Goal: Task Accomplishment & Management: Use online tool/utility

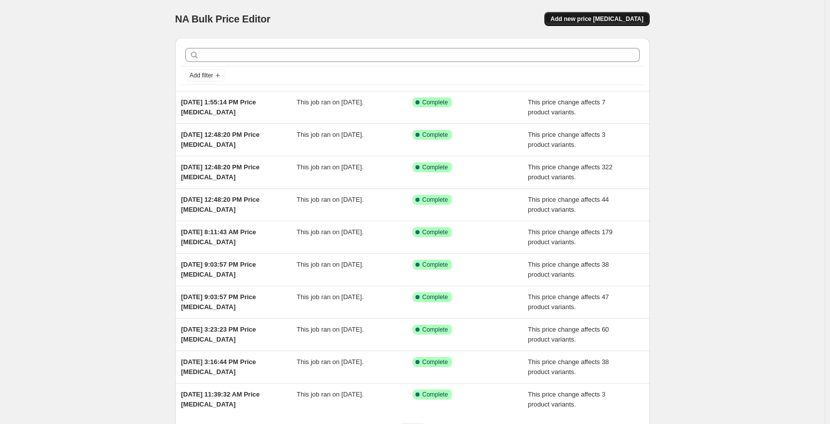
click at [584, 20] on span "Add new price [MEDICAL_DATA]" at bounding box center [596, 19] width 93 height 8
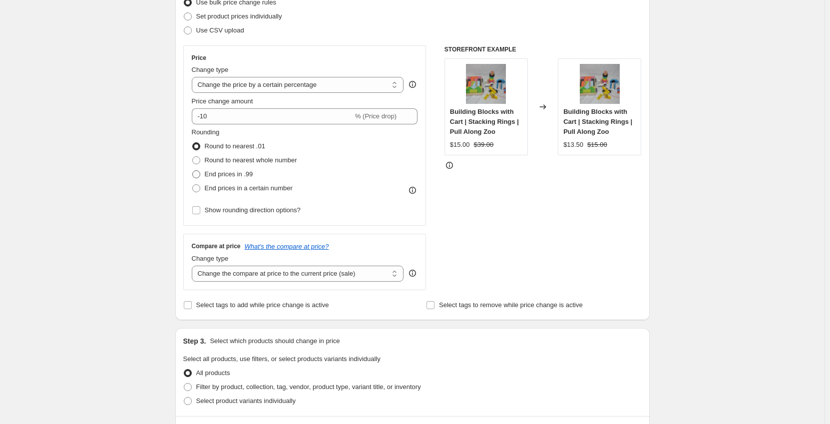
scroll to position [150, 0]
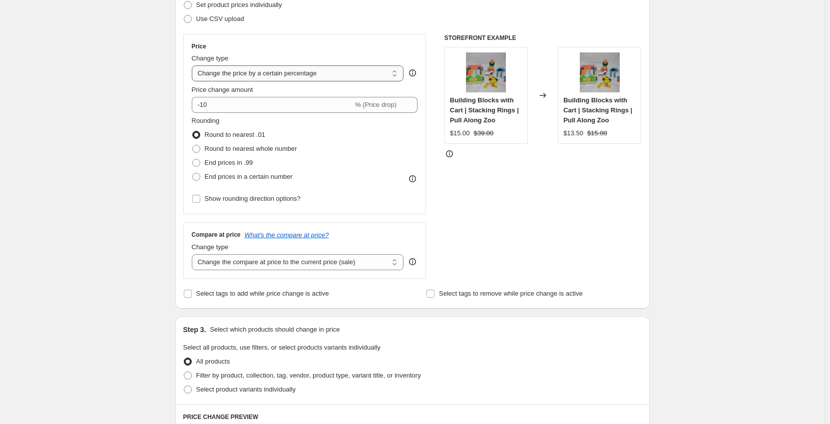
click at [257, 72] on select "Change the price to a certain amount Change the price by a certain amount Chang…" at bounding box center [298, 73] width 212 height 16
select select "no_change"
click at [194, 65] on select "Change the price to a certain amount Change the price by a certain amount Chang…" at bounding box center [298, 73] width 212 height 16
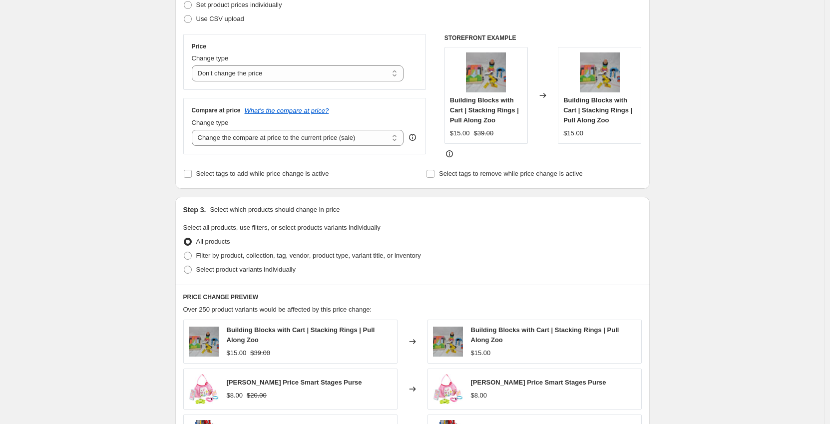
click at [147, 113] on div "Create new price change job. This page is ready Create new price change job Dra…" at bounding box center [412, 291] width 825 height 882
drag, startPoint x: 241, startPoint y: 139, endPoint x: 250, endPoint y: 146, distance: 11.0
click at [241, 139] on select "Change the compare at price to the current price (sale) Change the compare at p…" at bounding box center [298, 138] width 212 height 16
select select "to"
click at [194, 130] on select "Change the compare at price to the current price (sale) Change the compare at p…" at bounding box center [298, 138] width 212 height 16
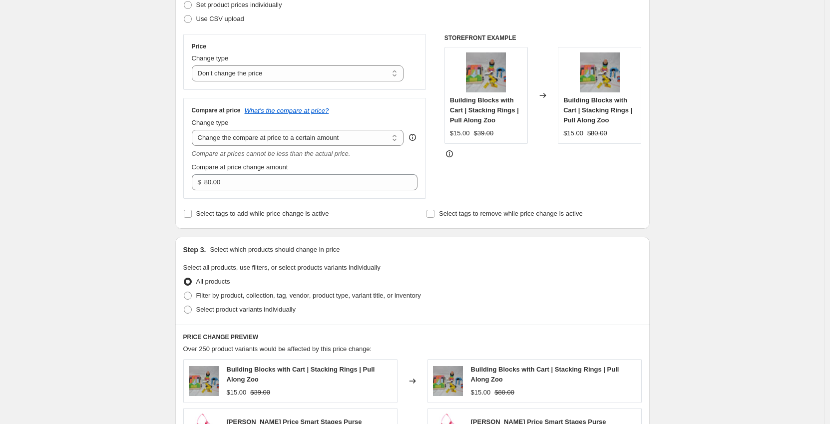
click at [122, 173] on div "Create new price change job. This page is ready Create new price change job Dra…" at bounding box center [412, 311] width 825 height 922
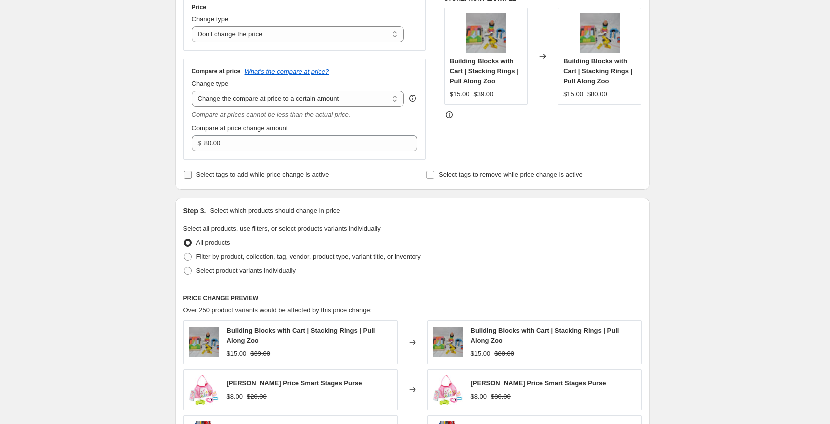
scroll to position [200, 0]
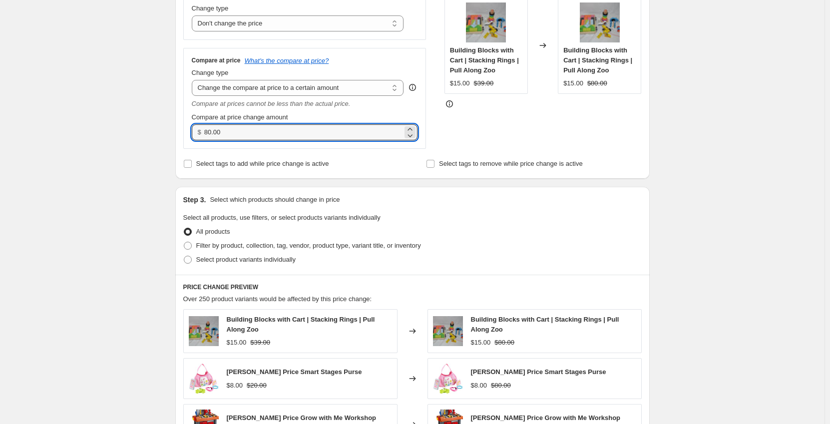
drag, startPoint x: 229, startPoint y: 132, endPoint x: 187, endPoint y: 136, distance: 42.7
click at [187, 136] on div "Compare at price What's the compare at price? Change type Change the compare at…" at bounding box center [304, 98] width 243 height 100
type input "339.00"
click at [98, 175] on div "Create new price change job. This page is ready Create new price change job Dra…" at bounding box center [412, 261] width 825 height 922
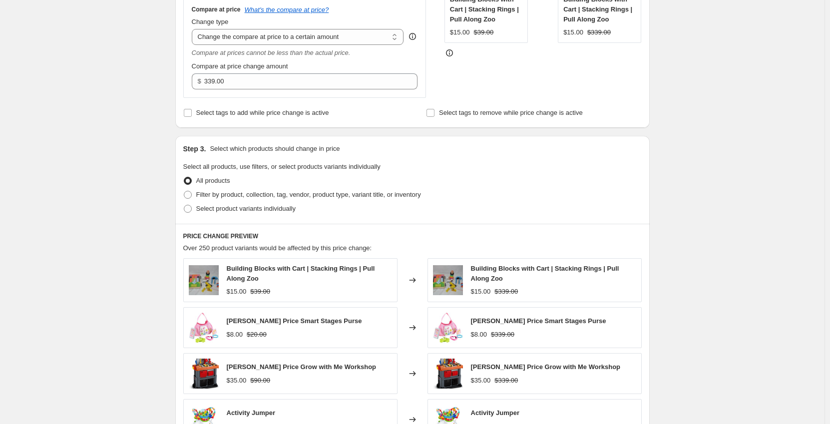
scroll to position [300, 0]
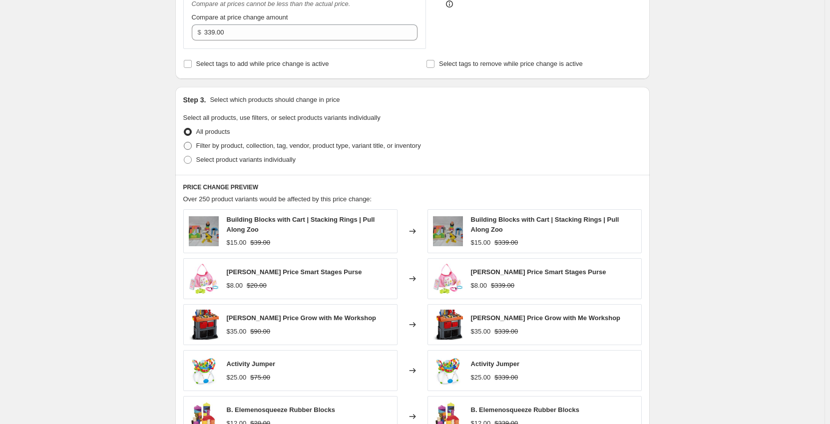
click at [222, 145] on span "Filter by product, collection, tag, vendor, product type, variant title, or inv…" at bounding box center [308, 145] width 225 height 7
click at [184, 142] on input "Filter by product, collection, tag, vendor, product type, variant title, or inv…" at bounding box center [184, 142] width 0 height 0
radio input "true"
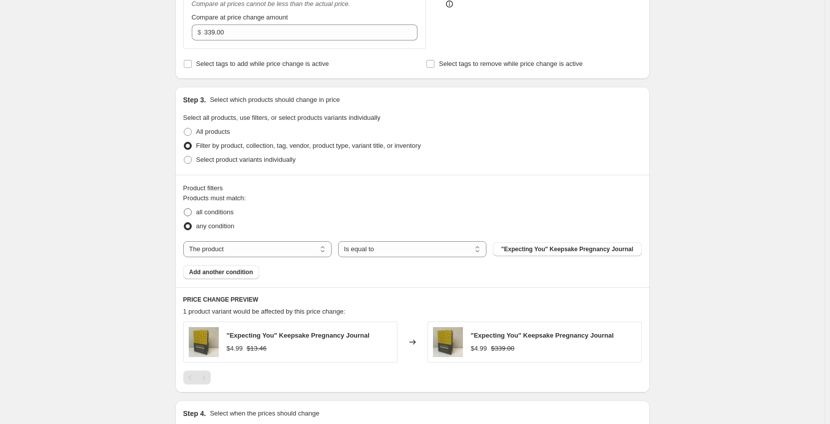
click at [228, 212] on span "all conditions" at bounding box center [214, 211] width 37 height 7
click at [184, 209] on input "all conditions" at bounding box center [184, 208] width 0 height 0
radio input "true"
click at [284, 253] on select "The product The product's collection The product's tag The product's vendor The…" at bounding box center [257, 249] width 148 height 16
select select "tag"
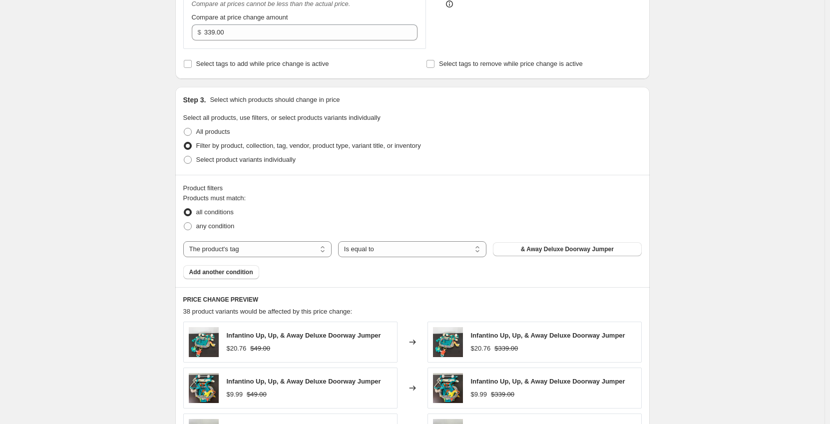
click at [527, 248] on span "& Away Deluxe Doorway Jumper" at bounding box center [567, 249] width 93 height 8
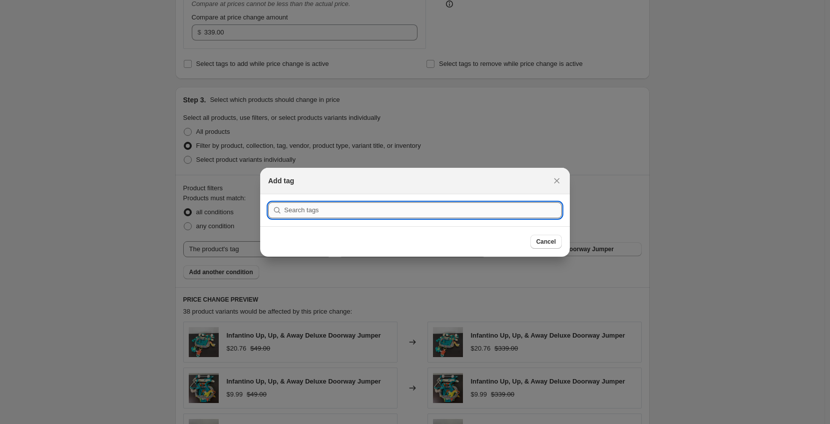
click at [431, 210] on input ":r6m:" at bounding box center [423, 210] width 278 height 16
paste input "Stardust Playard"
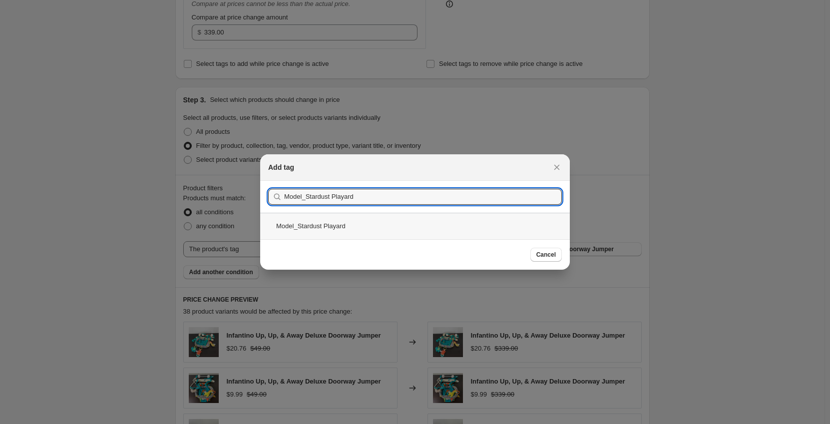
type input "Model_Stardust Playard"
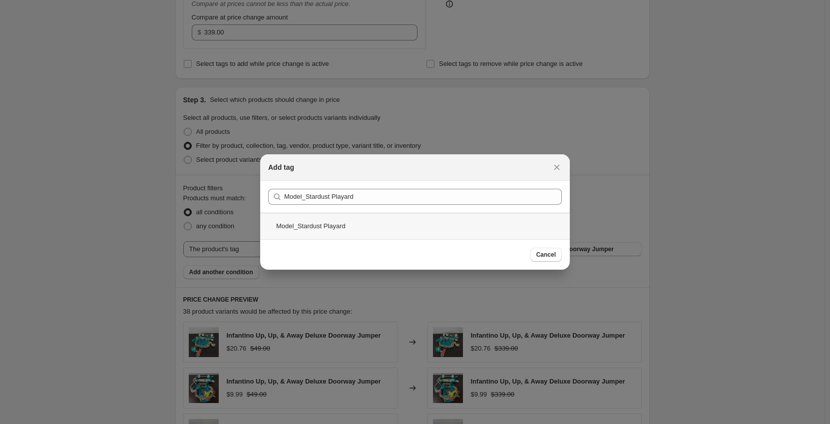
click at [391, 232] on div "Model_Stardust Playard" at bounding box center [415, 226] width 310 height 26
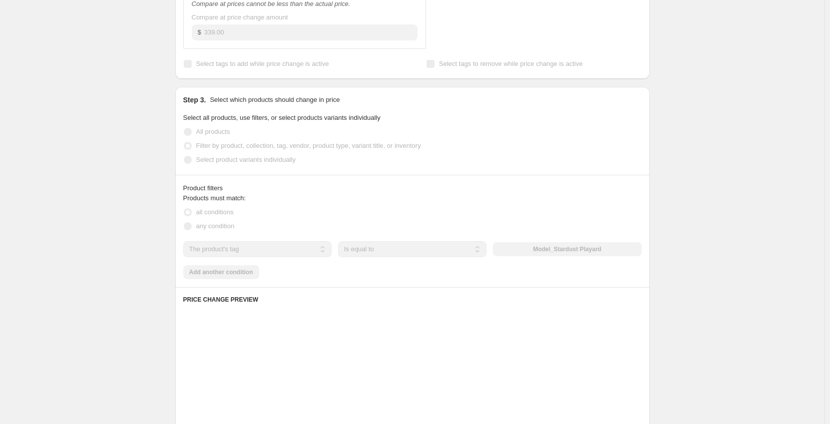
click at [126, 225] on div "Create new price change job. This page is ready Create new price change job Dra…" at bounding box center [412, 215] width 825 height 1031
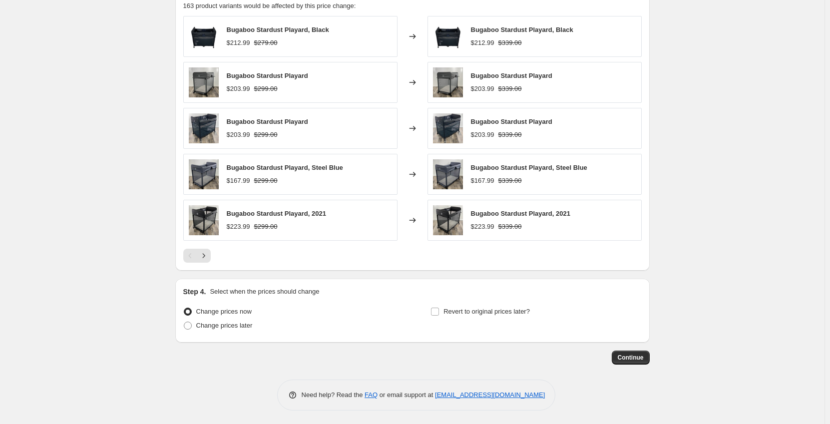
scroll to position [607, 0]
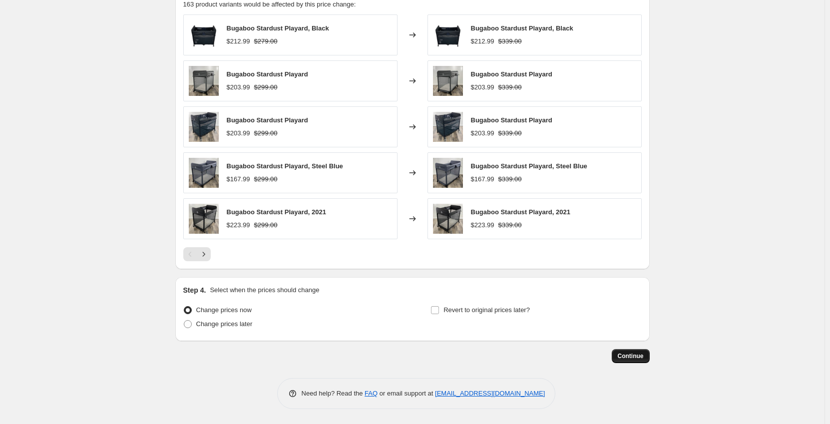
click at [632, 352] on span "Continue" at bounding box center [631, 356] width 26 height 8
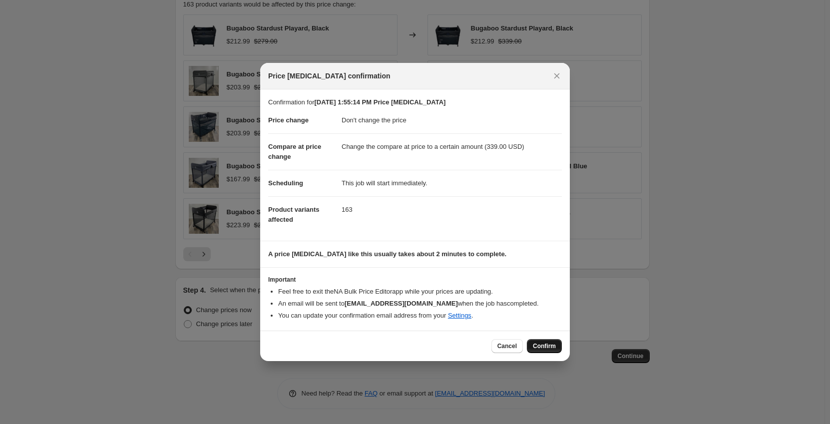
click at [548, 349] on span "Confirm" at bounding box center [544, 346] width 23 height 8
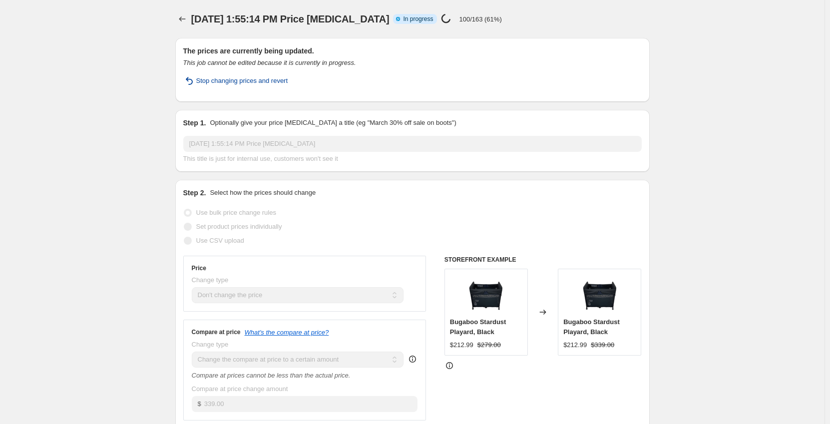
click at [260, 79] on span "Stop changing prices and revert" at bounding box center [242, 81] width 92 height 10
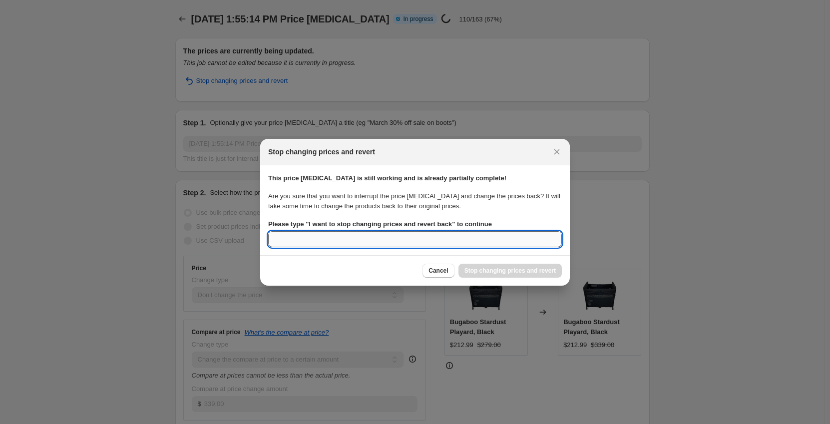
click at [419, 232] on input "Please type " I want to stop changing prices and revert back " to continue" at bounding box center [415, 239] width 294 height 16
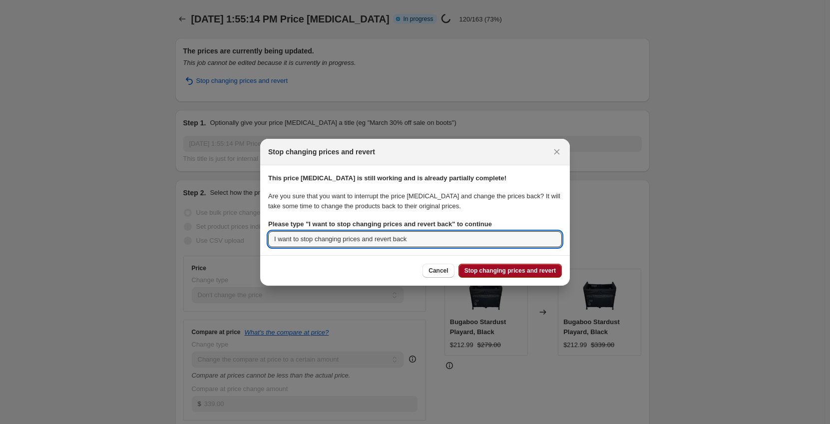
type input "I want to stop changing prices and revert back"
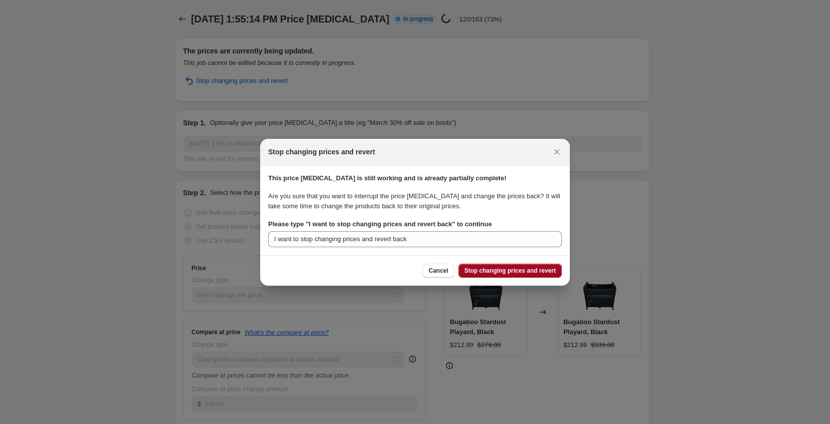
click at [556, 271] on button "Stop changing prices and revert" at bounding box center [510, 271] width 103 height 14
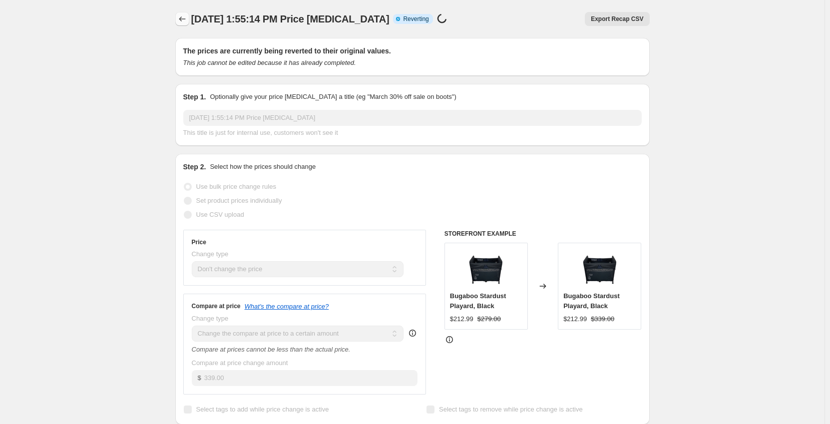
click at [179, 21] on icon "Price change jobs" at bounding box center [182, 19] width 10 height 10
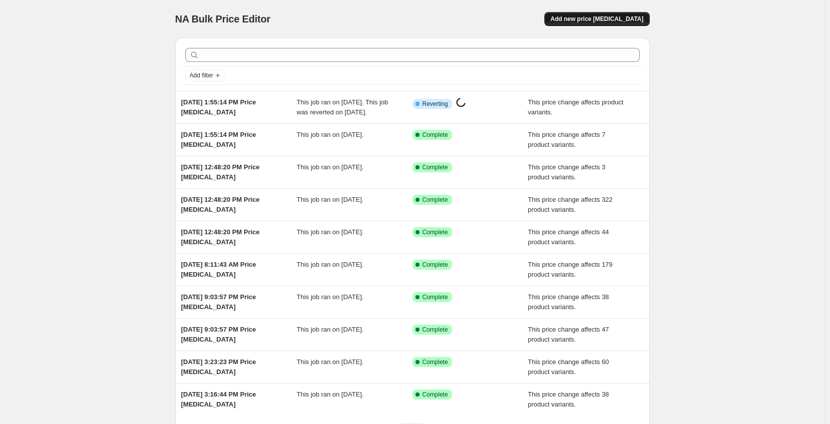
click at [594, 14] on button "Add new price [MEDICAL_DATA]" at bounding box center [596, 19] width 105 height 14
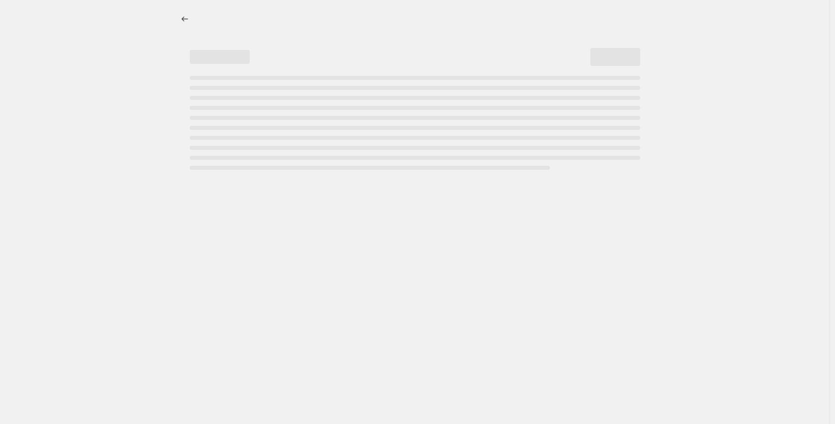
select select "percentage"
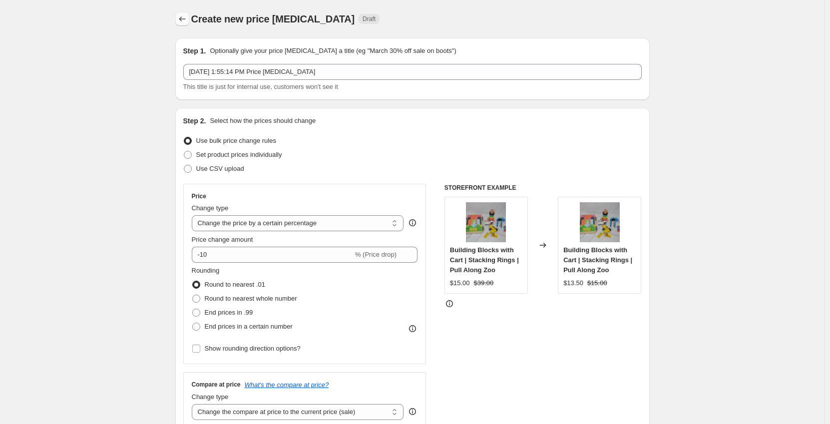
click at [183, 20] on icon "Price change jobs" at bounding box center [182, 18] width 6 height 5
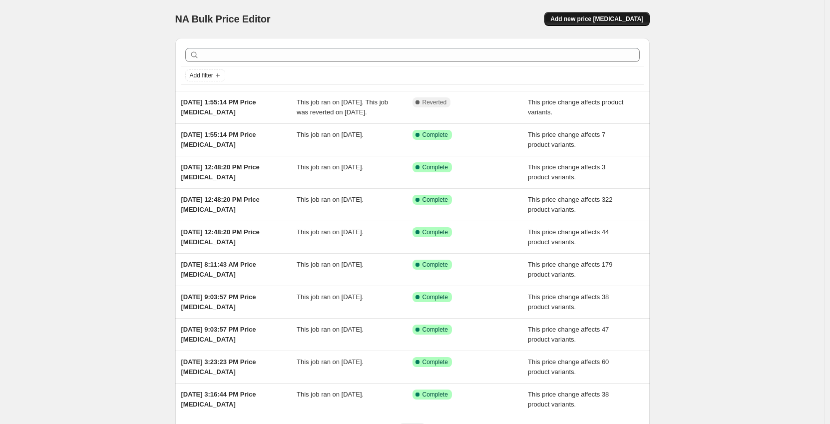
click at [599, 22] on span "Add new price [MEDICAL_DATA]" at bounding box center [596, 19] width 93 height 8
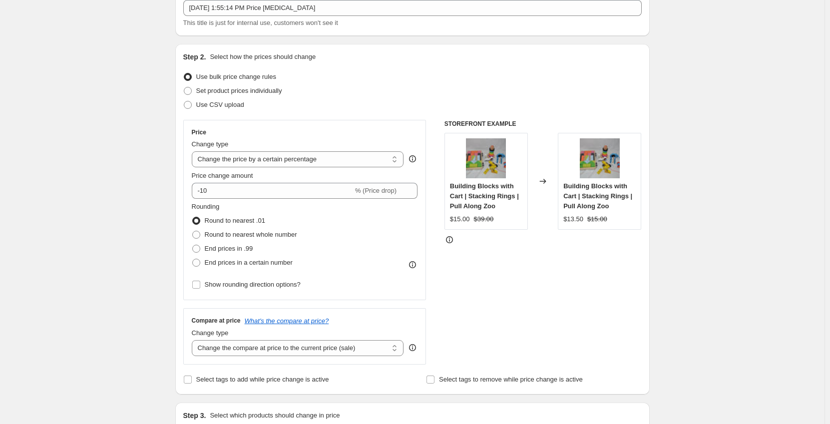
scroll to position [150, 0]
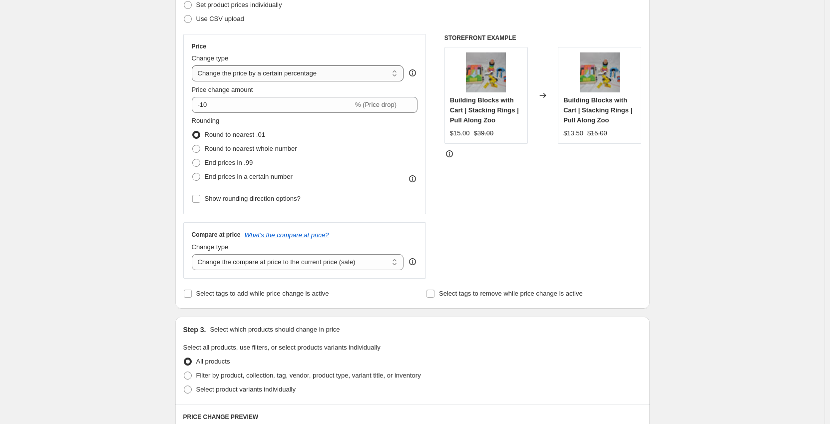
click at [287, 72] on select "Change the price to a certain amount Change the price by a certain amount Chang…" at bounding box center [298, 73] width 212 height 16
select select "no_change"
click at [194, 65] on select "Change the price to a certain amount Change the price by a certain amount Chang…" at bounding box center [298, 73] width 212 height 16
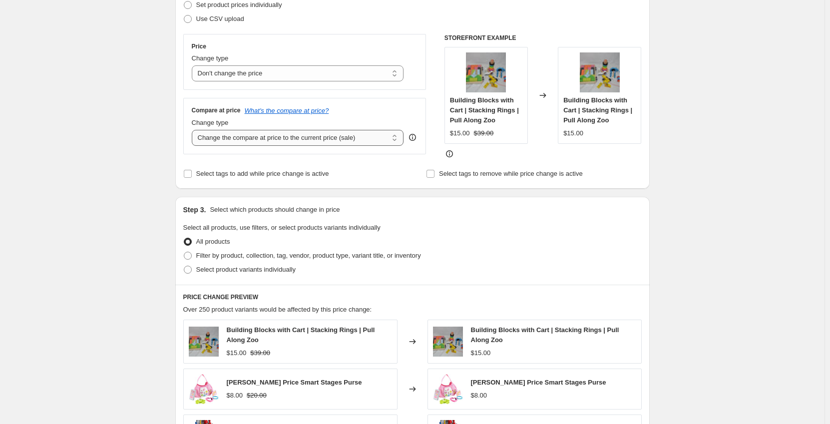
click at [247, 142] on select "Change the compare at price to the current price (sale) Change the compare at p…" at bounding box center [298, 138] width 212 height 16
select select "to"
click at [194, 130] on select "Change the compare at price to the current price (sale) Change the compare at p…" at bounding box center [298, 138] width 212 height 16
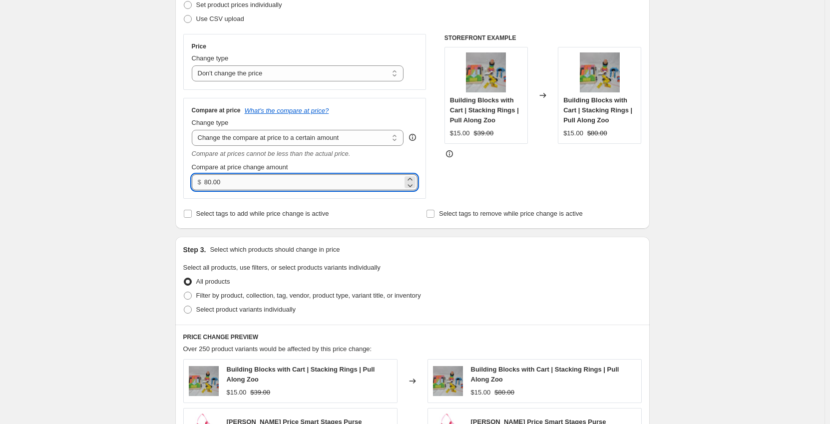
click at [246, 186] on input "80.00" at bounding box center [303, 182] width 198 height 16
click at [200, 187] on div "$ 80.00" at bounding box center [305, 182] width 226 height 16
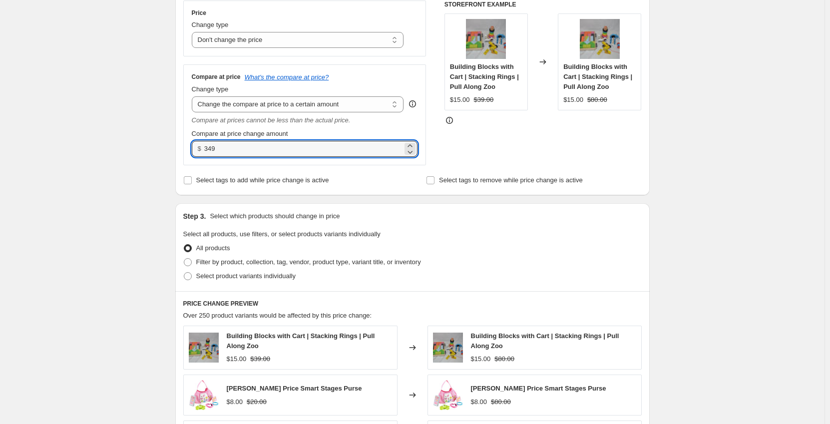
scroll to position [200, 0]
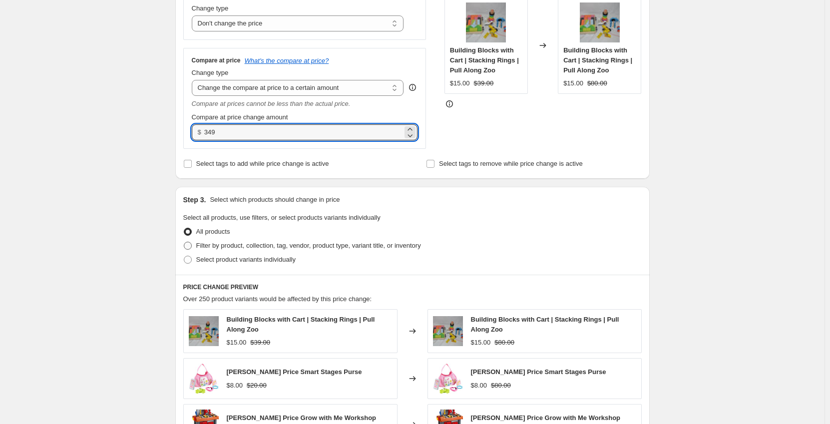
type input "349.00"
click at [232, 247] on span "Filter by product, collection, tag, vendor, product type, variant title, or inv…" at bounding box center [308, 245] width 225 height 7
click at [184, 242] on input "Filter by product, collection, tag, vendor, product type, variant title, or inv…" at bounding box center [184, 242] width 0 height 0
radio input "true"
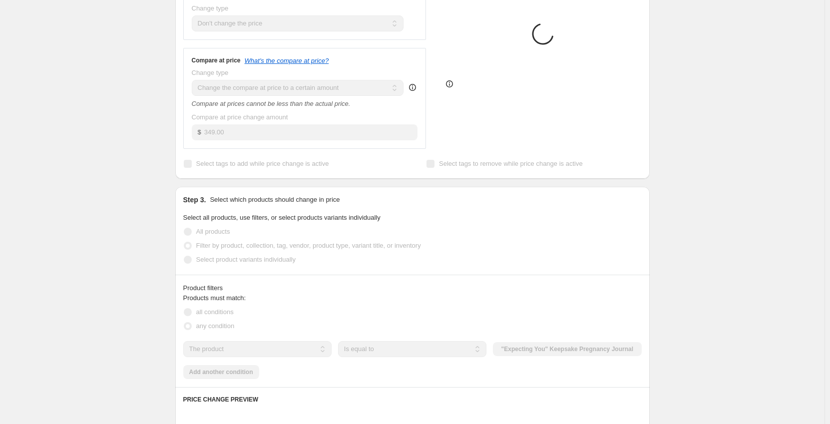
click at [124, 249] on div "Create new price change job. This page is ready Create new price change job Dra…" at bounding box center [412, 315] width 825 height 1031
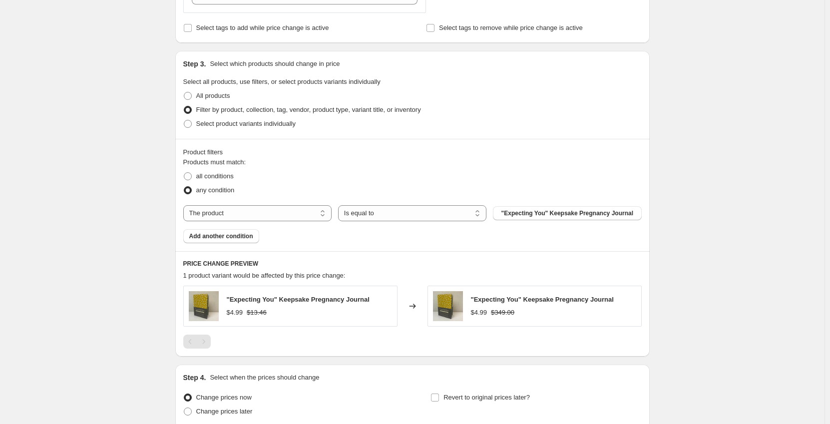
scroll to position [350, 0]
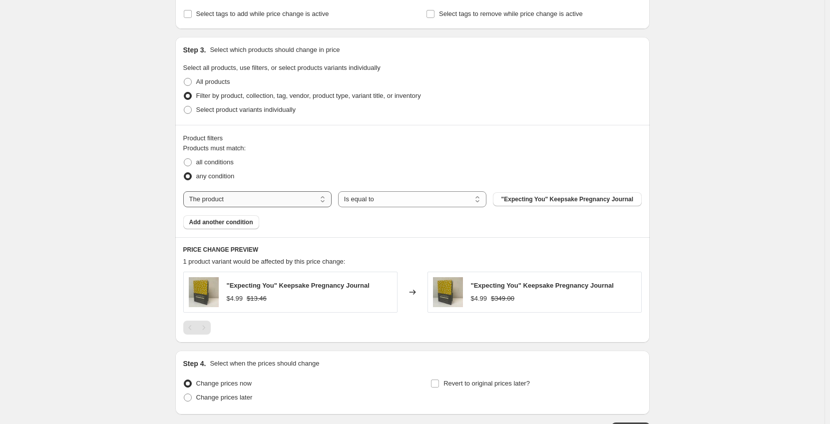
click at [244, 197] on select "The product The product's collection The product's tag The product's vendor The…" at bounding box center [257, 199] width 148 height 16
select select "tag"
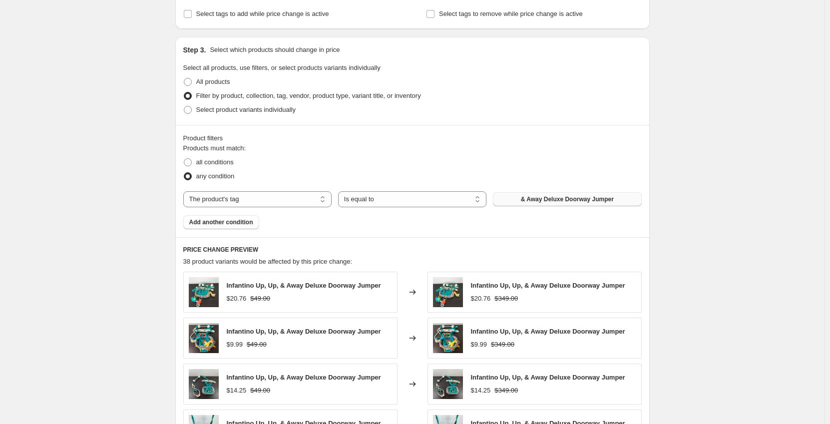
click at [525, 200] on button "& Away Deluxe Doorway Jumper" at bounding box center [567, 199] width 148 height 14
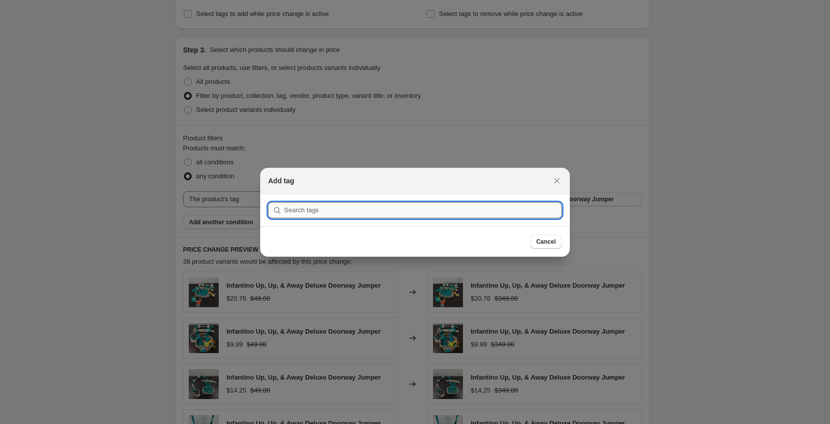
click at [465, 213] on input ":rcp:" at bounding box center [423, 210] width 278 height 16
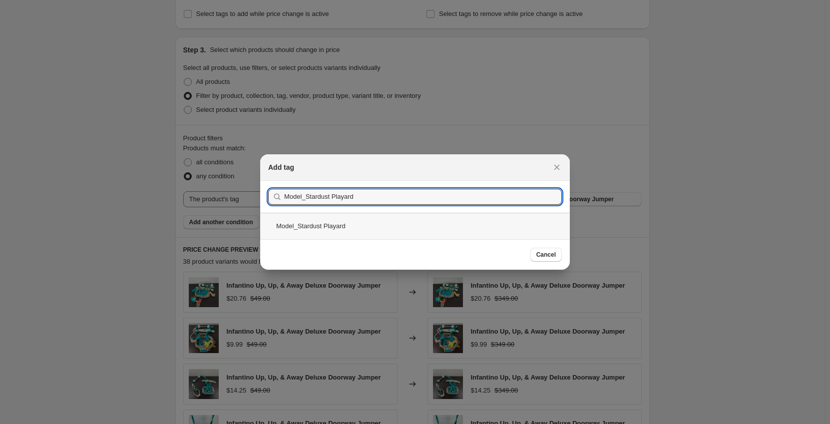
type input "Model_Stardust Playard"
click at [442, 233] on div "Model_Stardust Playard" at bounding box center [415, 226] width 310 height 26
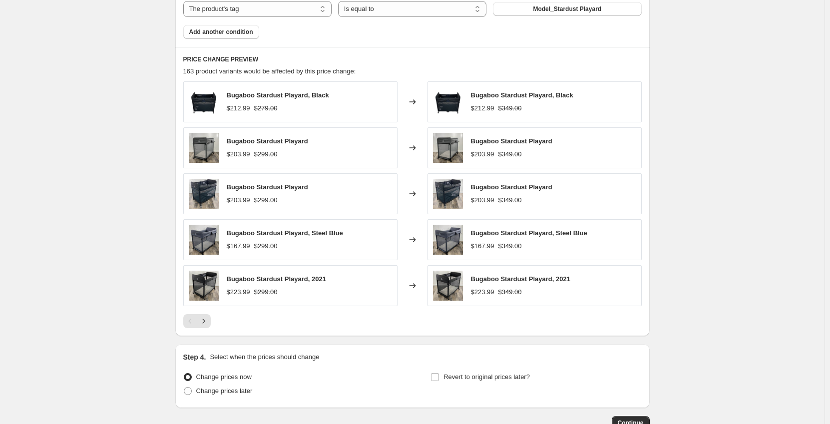
scroll to position [607, 0]
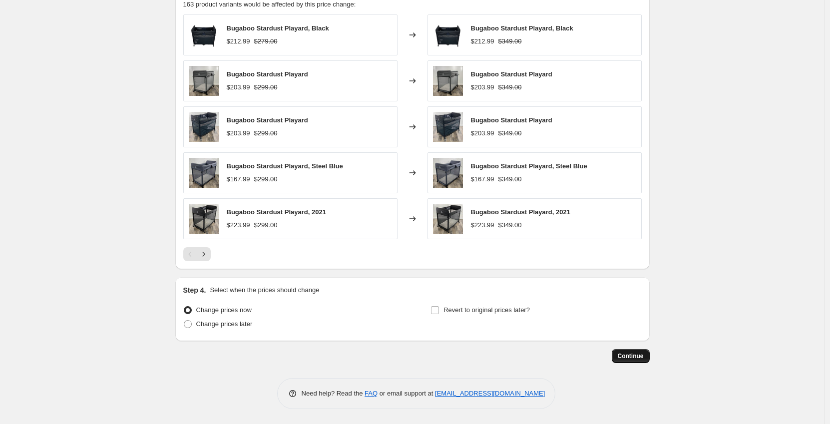
click at [624, 354] on span "Continue" at bounding box center [631, 356] width 26 height 8
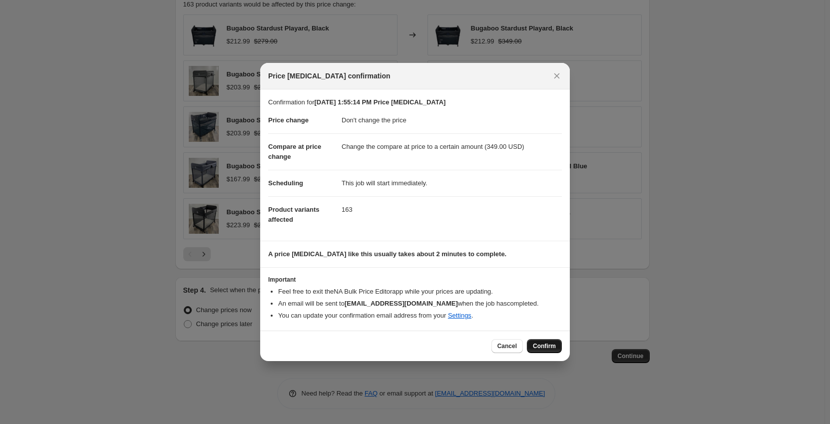
click at [551, 349] on span "Confirm" at bounding box center [544, 346] width 23 height 8
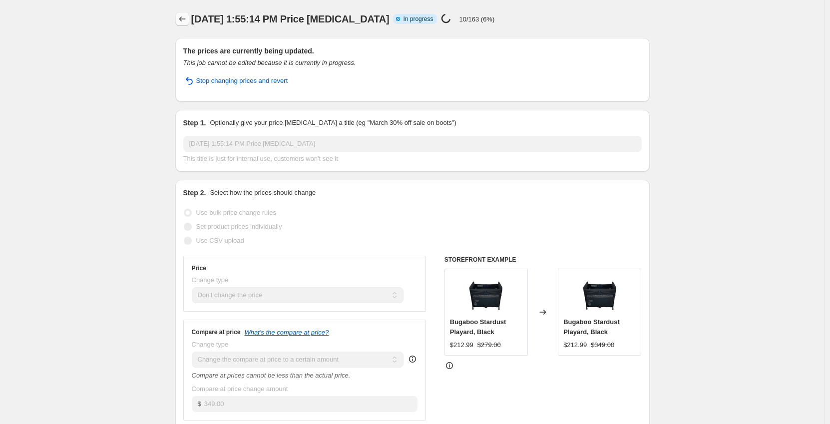
click at [185, 18] on icon "Price change jobs" at bounding box center [182, 19] width 10 height 10
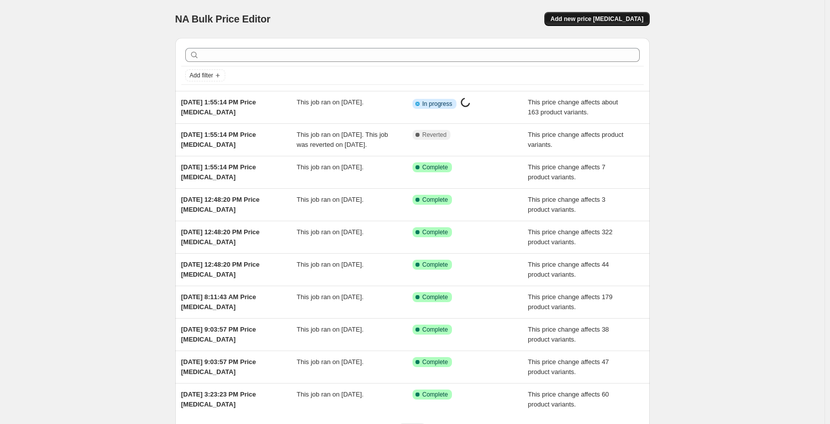
click at [602, 23] on button "Add new price [MEDICAL_DATA]" at bounding box center [596, 19] width 105 height 14
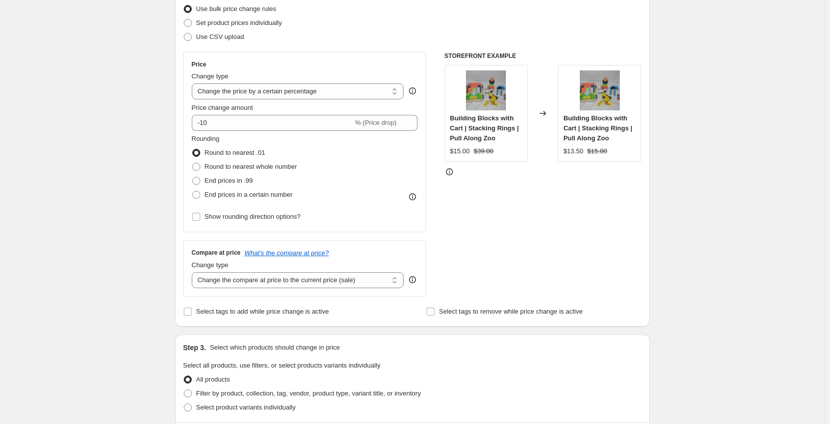
scroll to position [150, 0]
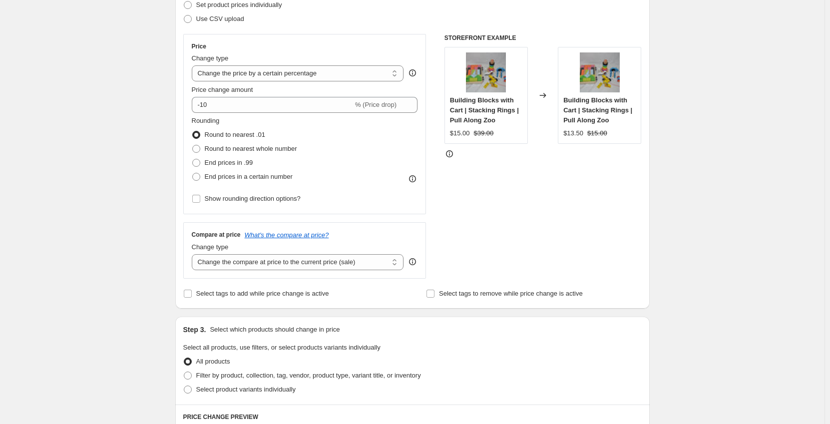
click at [229, 85] on label "Price change amount" at bounding box center [222, 90] width 61 height 10
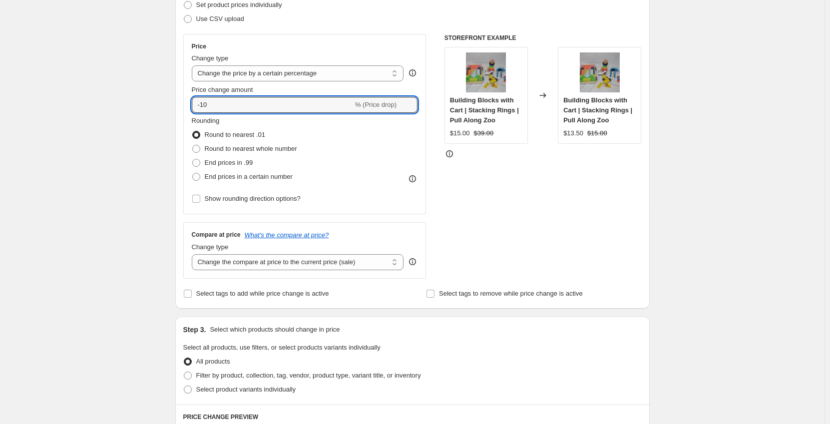
click at [229, 97] on input "-10" at bounding box center [272, 105] width 161 height 16
drag, startPoint x: 232, startPoint y: 74, endPoint x: 235, endPoint y: 81, distance: 7.6
click at [232, 74] on select "Change the price to a certain amount Change the price by a certain amount Chang…" at bounding box center [298, 73] width 212 height 16
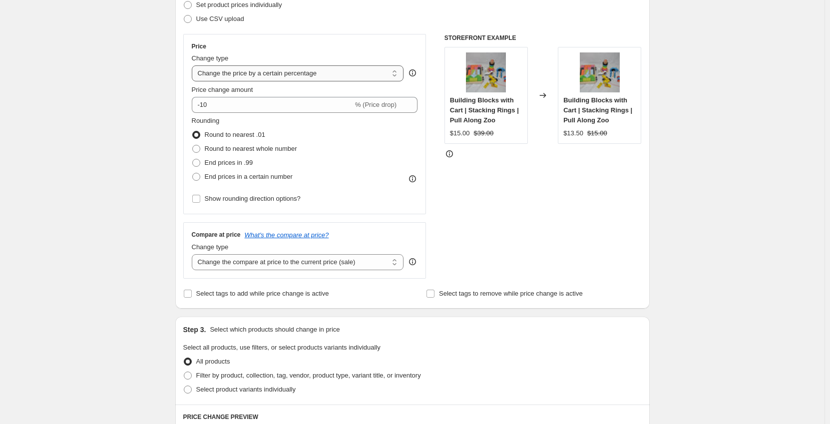
select select "no_change"
click at [194, 65] on select "Change the price to a certain amount Change the price by a certain amount Chang…" at bounding box center [298, 73] width 212 height 16
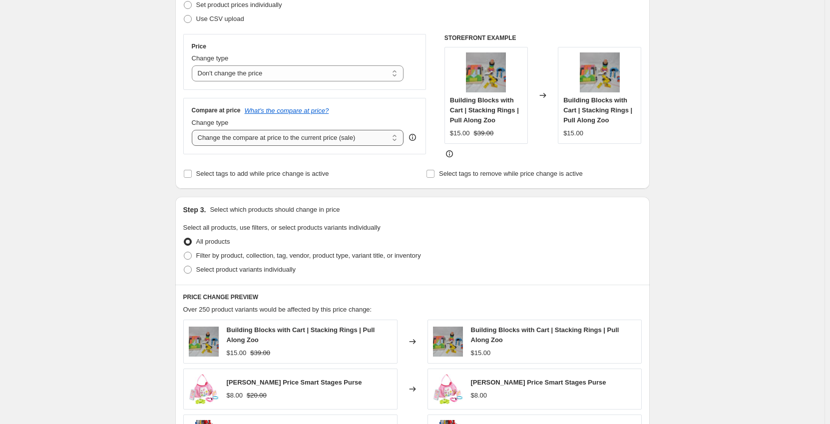
click at [209, 135] on select "Change the compare at price to the current price (sale) Change the compare at p…" at bounding box center [298, 138] width 212 height 16
select select "to"
click at [194, 130] on select "Change the compare at price to the current price (sale) Change the compare at p…" at bounding box center [298, 138] width 212 height 16
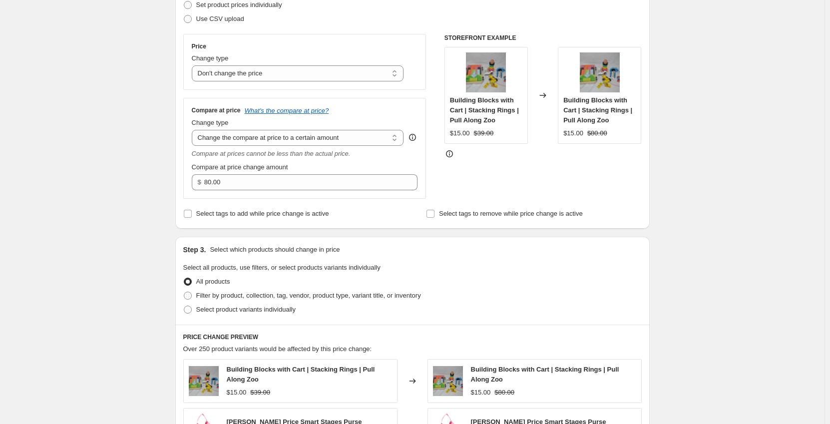
click at [168, 165] on div "Create new price change job. This page is ready Create new price change job Dra…" at bounding box center [412, 311] width 499 height 922
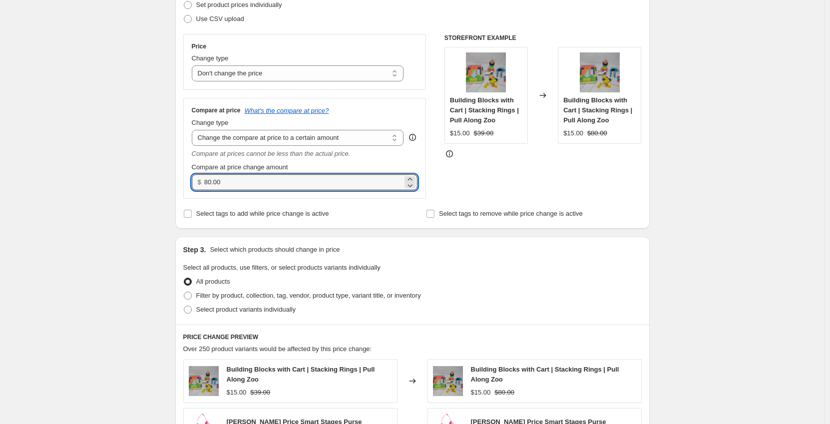
drag, startPoint x: 240, startPoint y: 185, endPoint x: 201, endPoint y: 184, distance: 39.5
click at [201, 184] on div "$ 80.00" at bounding box center [305, 182] width 226 height 16
type input "199.99"
click at [157, 186] on div "Create new price change job. This page is ready Create new price change job Dra…" at bounding box center [412, 311] width 825 height 922
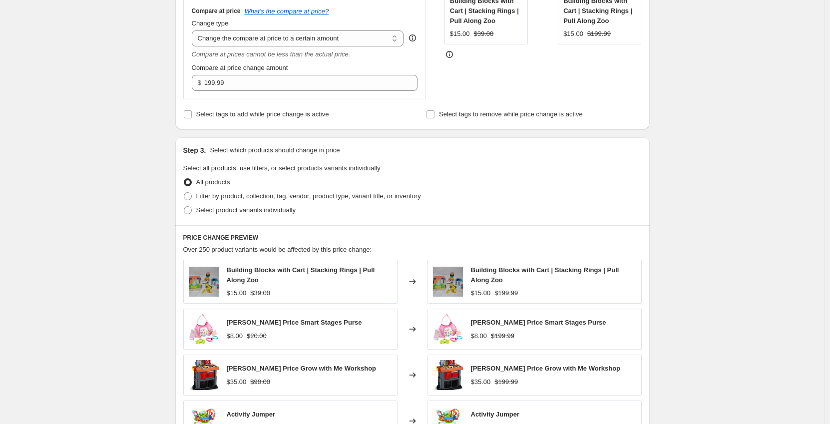
scroll to position [250, 0]
click at [199, 195] on span "Filter by product, collection, tag, vendor, product type, variant title, or inv…" at bounding box center [308, 195] width 225 height 7
click at [184, 192] on input "Filter by product, collection, tag, vendor, product type, variant title, or inv…" at bounding box center [184, 192] width 0 height 0
radio input "true"
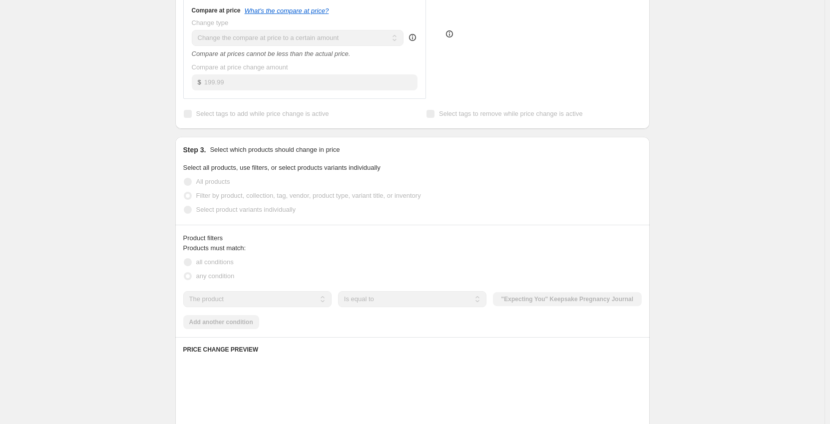
click at [123, 190] on div "Create new price change job. This page is ready Create new price change job Dra…" at bounding box center [412, 265] width 825 height 1031
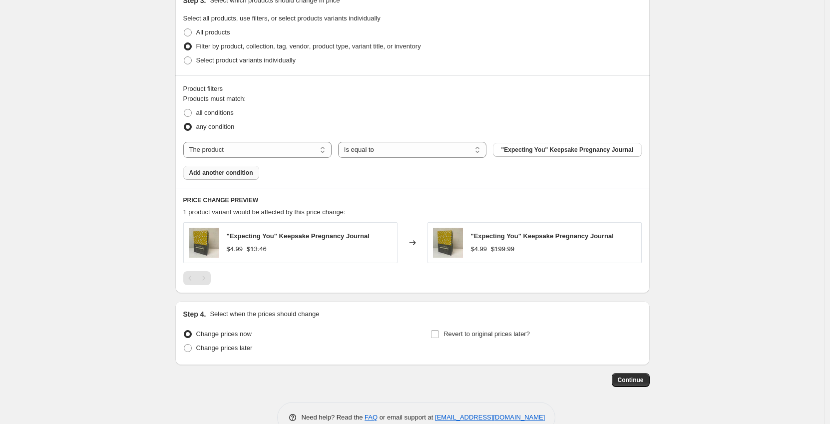
scroll to position [400, 0]
click at [220, 111] on span "all conditions" at bounding box center [214, 111] width 37 height 7
click at [184, 109] on input "all conditions" at bounding box center [184, 108] width 0 height 0
radio input "true"
click at [234, 150] on select "The product The product's collection The product's tag The product's vendor The…" at bounding box center [257, 149] width 148 height 16
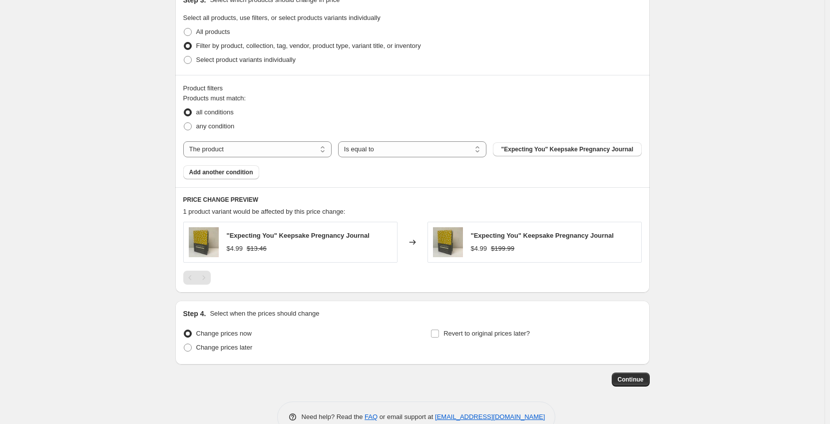
select select "tag"
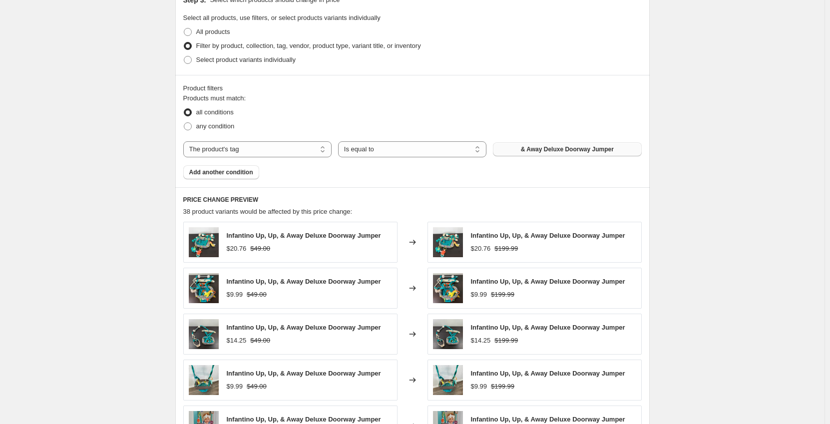
click at [530, 153] on span "& Away Deluxe Doorway Jumper" at bounding box center [567, 149] width 93 height 8
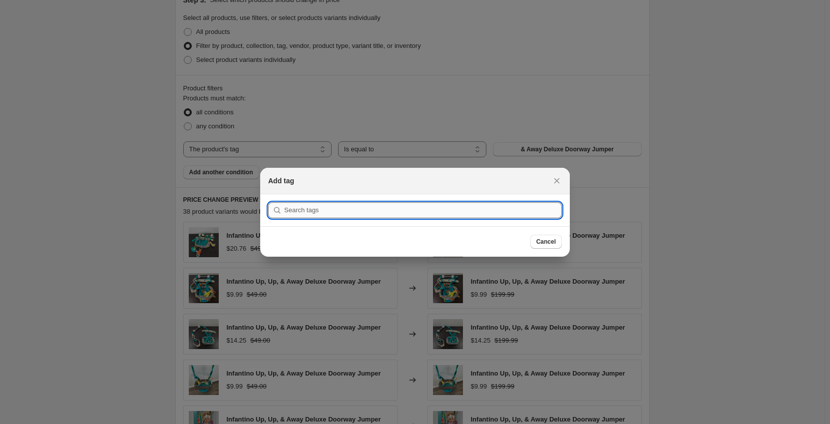
click at [447, 207] on input ":rfj:" at bounding box center [423, 210] width 278 height 16
paste input "G-LUXE Stroller"
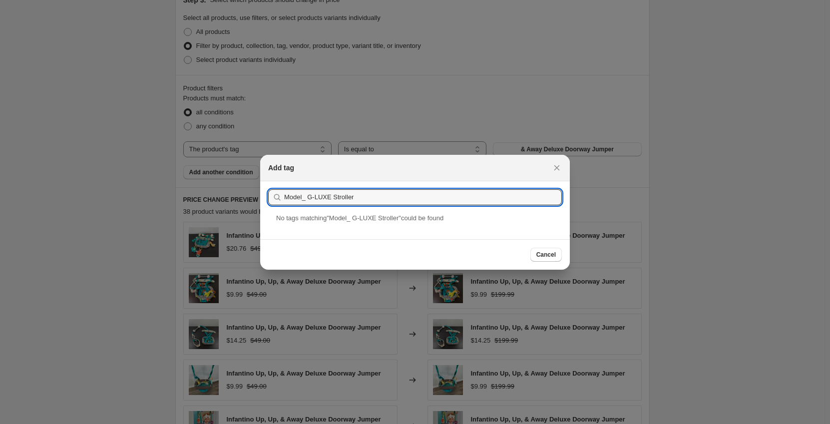
type input "Model_ G-LUXE Stroller"
click at [307, 200] on input "Model_ G-LUXE Stroller" at bounding box center [423, 197] width 278 height 16
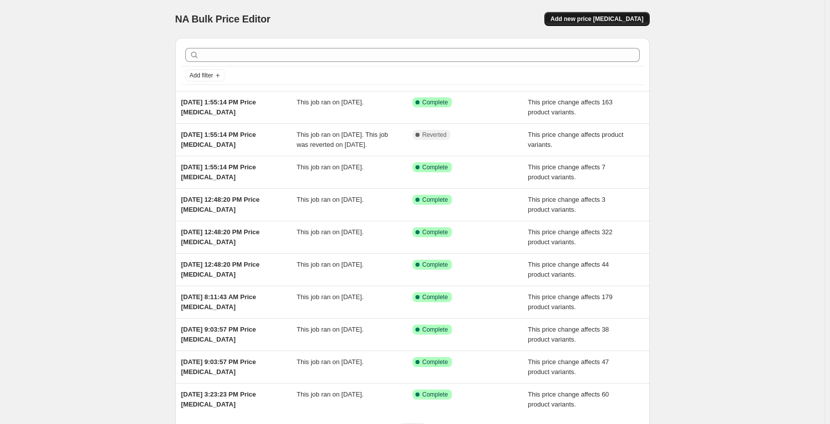
click at [628, 16] on span "Add new price [MEDICAL_DATA]" at bounding box center [596, 19] width 93 height 8
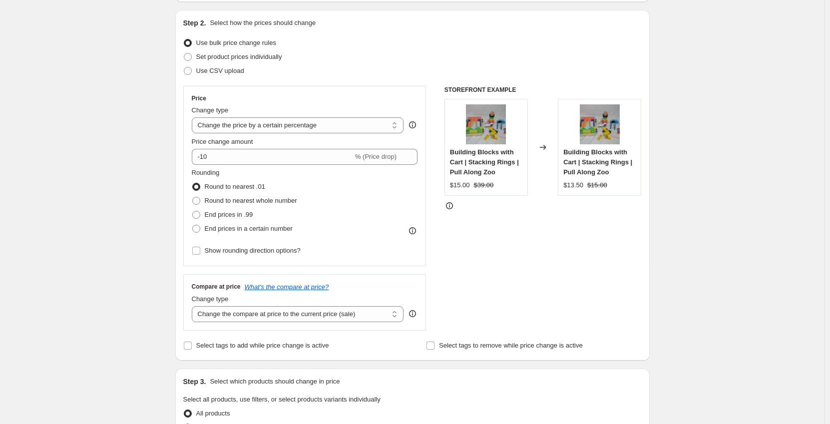
scroll to position [100, 0]
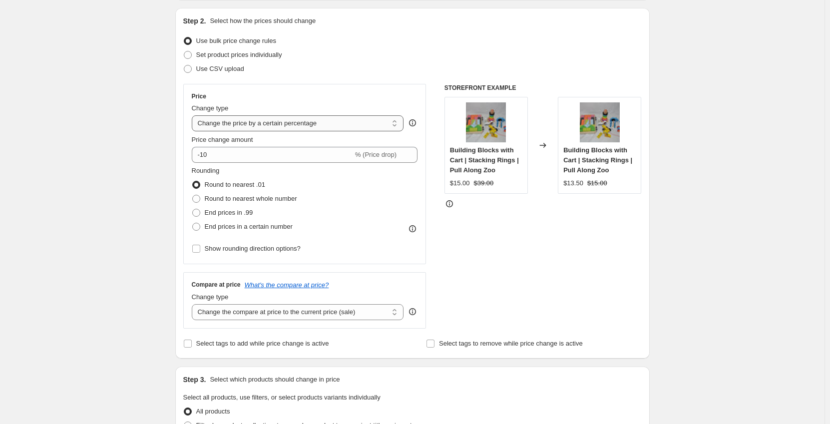
click at [317, 128] on select "Change the price to a certain amount Change the price by a certain amount Chang…" at bounding box center [298, 123] width 212 height 16
select select "no_change"
click at [194, 115] on select "Change the price to a certain amount Change the price by a certain amount Chang…" at bounding box center [298, 123] width 212 height 16
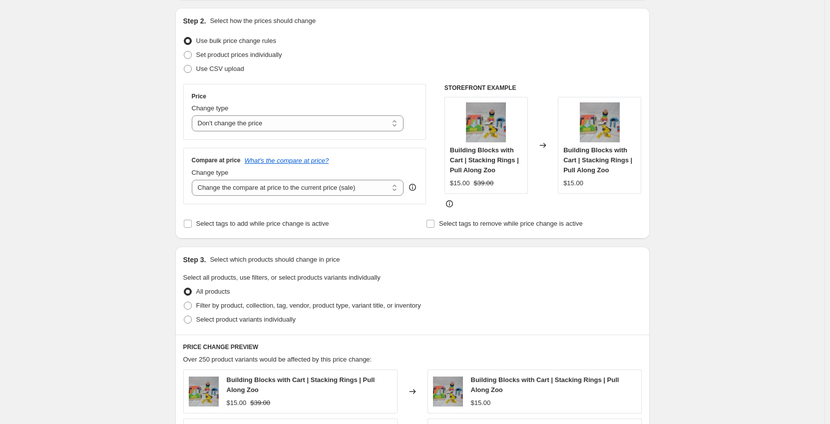
click at [175, 184] on div "Step 1. Optionally give your price [MEDICAL_DATA] a title (eg "March 30% off sa…" at bounding box center [408, 325] width 483 height 791
click at [222, 186] on select "Change the compare at price to the current price (sale) Change the compare at p…" at bounding box center [298, 188] width 212 height 16
select select "to"
click at [194, 180] on select "Change the compare at price to the current price (sale) Change the compare at p…" at bounding box center [298, 188] width 212 height 16
